Goal: Transaction & Acquisition: Purchase product/service

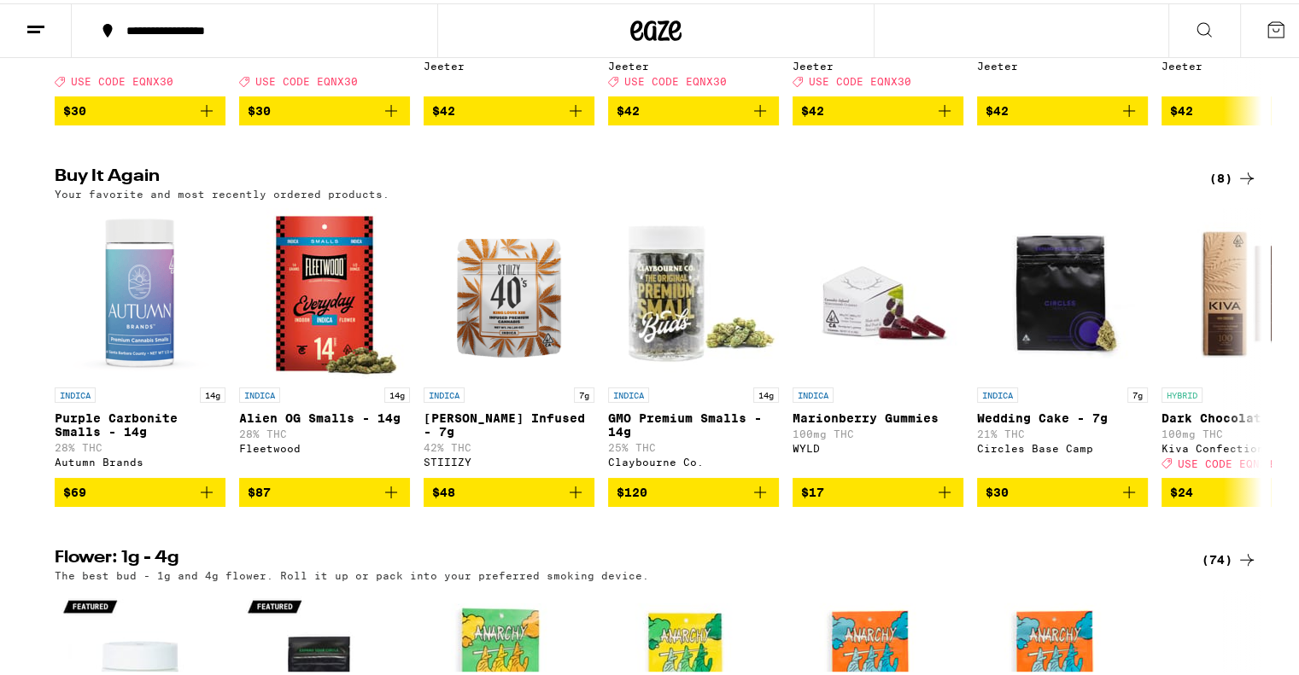
scroll to position [1255, 0]
